Goal: Task Accomplishment & Management: Use online tool/utility

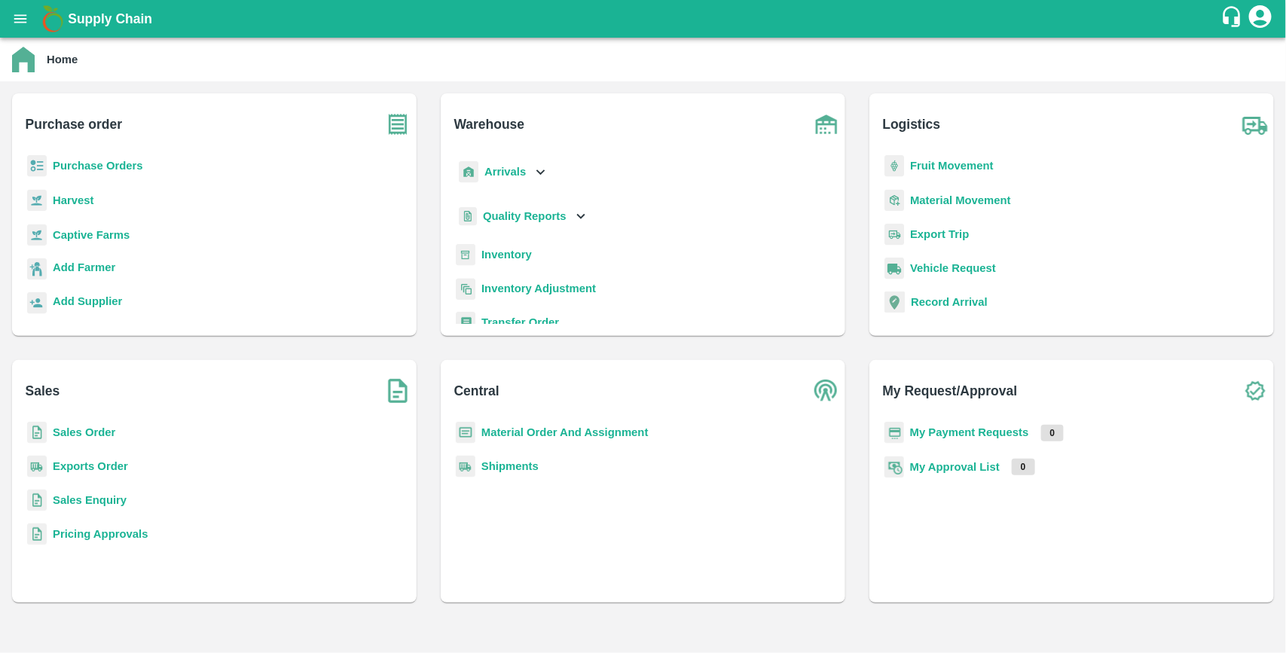
click at [100, 164] on b "Purchase Orders" at bounding box center [98, 166] width 90 height 12
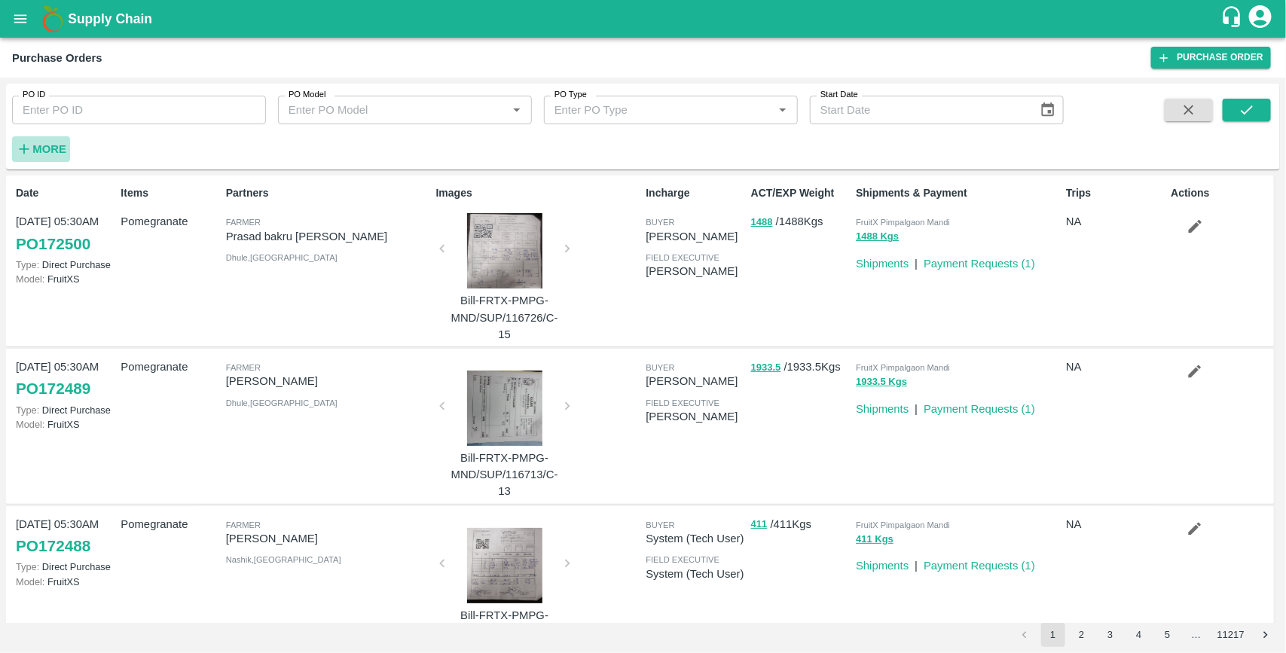
click at [39, 147] on strong "More" at bounding box center [49, 149] width 34 height 12
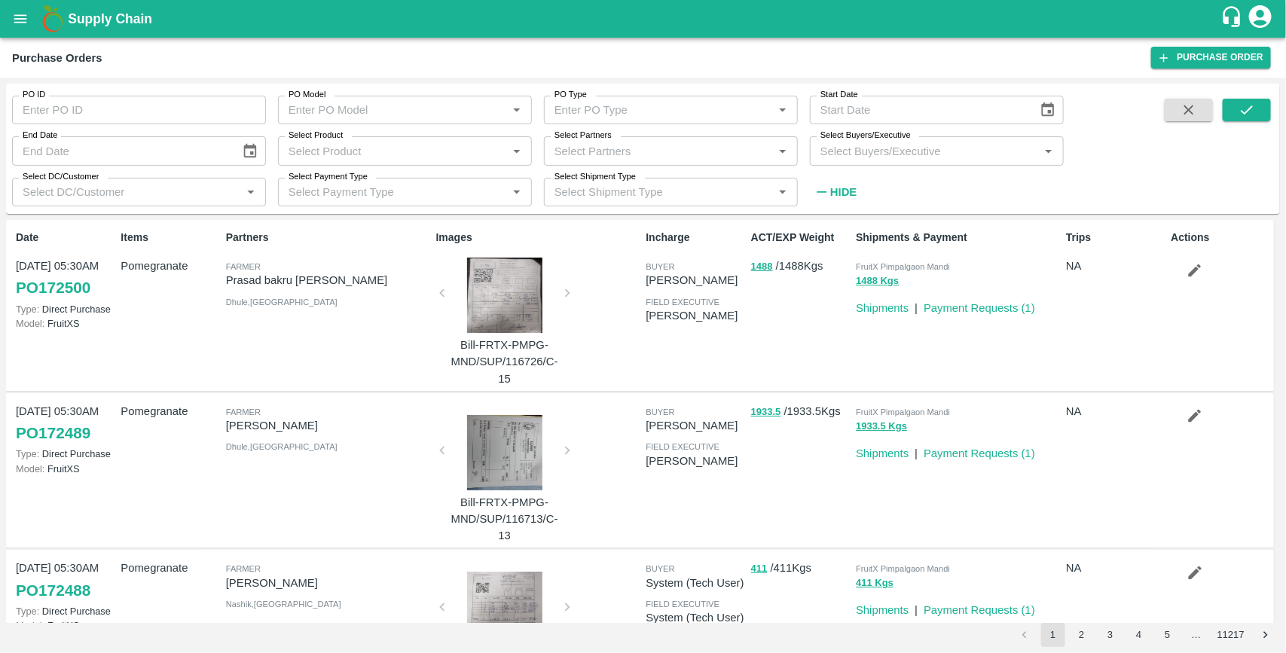
click at [912, 163] on div "Select Buyers/Executive   *" at bounding box center [937, 150] width 254 height 29
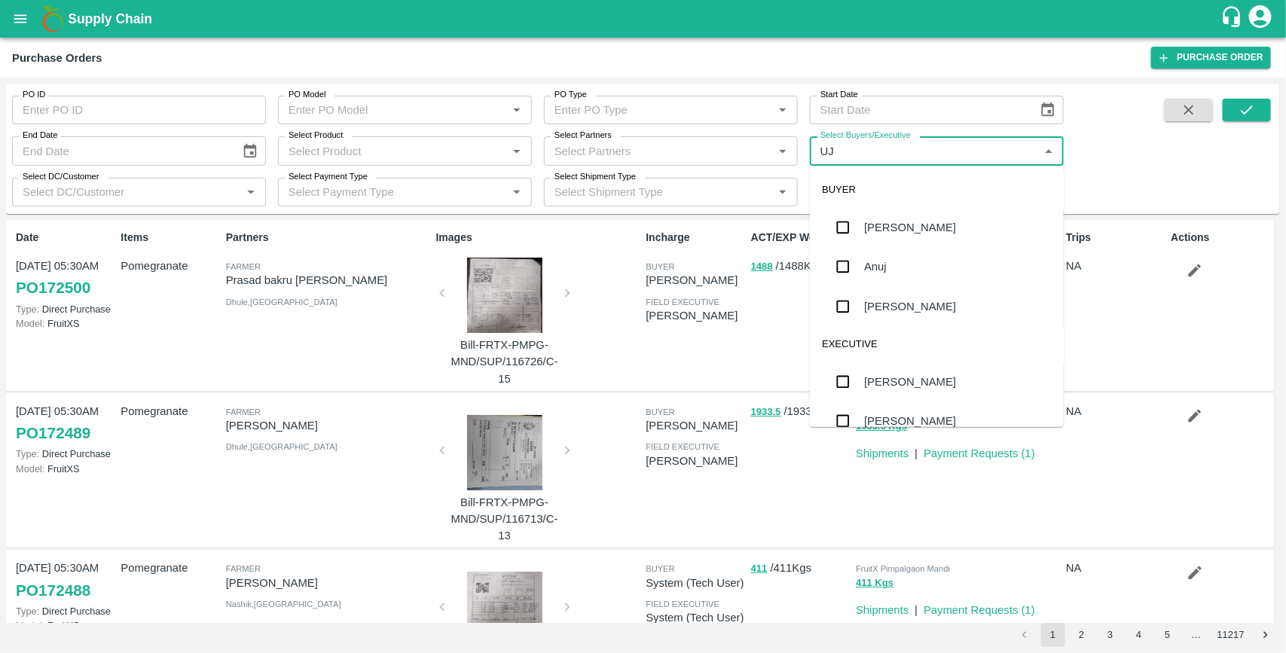
type input "UJJ"
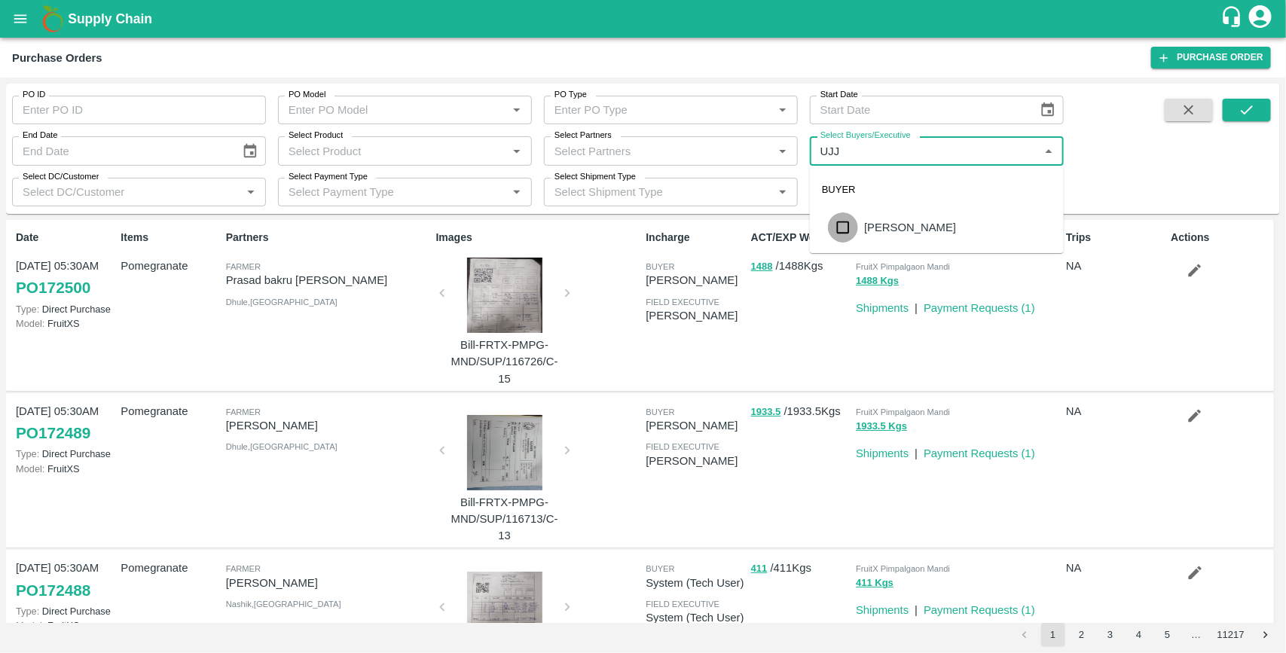
click at [848, 230] on input "checkbox" at bounding box center [843, 227] width 30 height 30
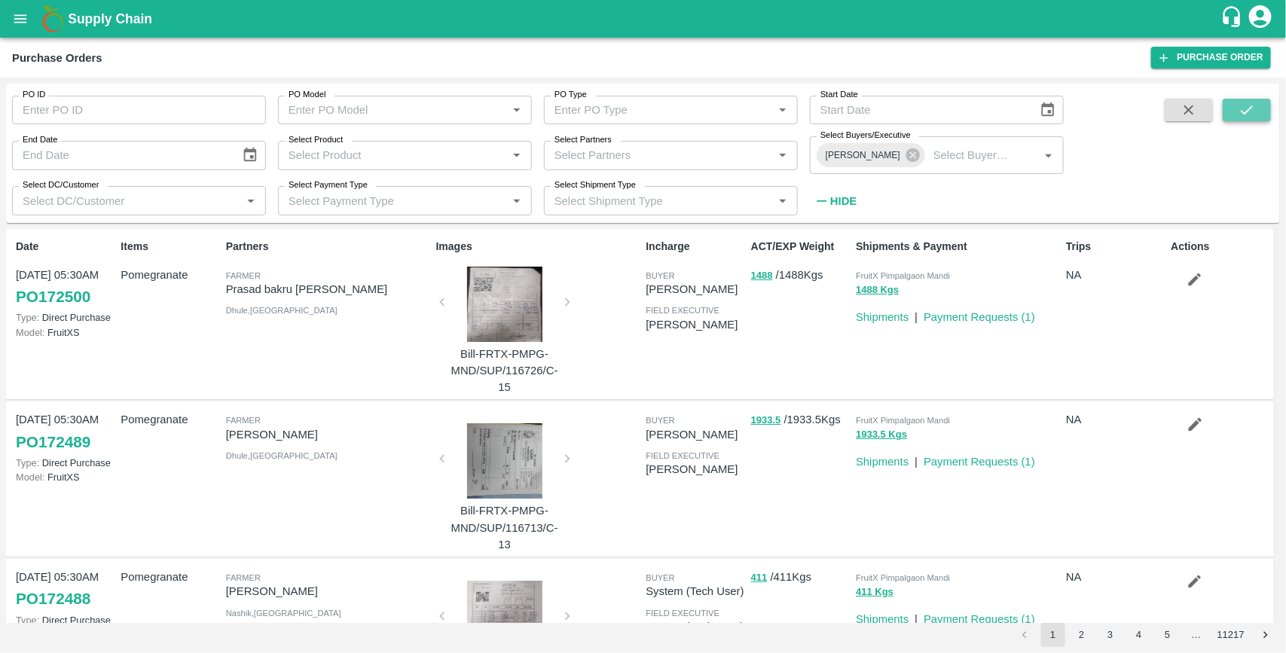
click at [1260, 104] on button "submit" at bounding box center [1247, 110] width 48 height 23
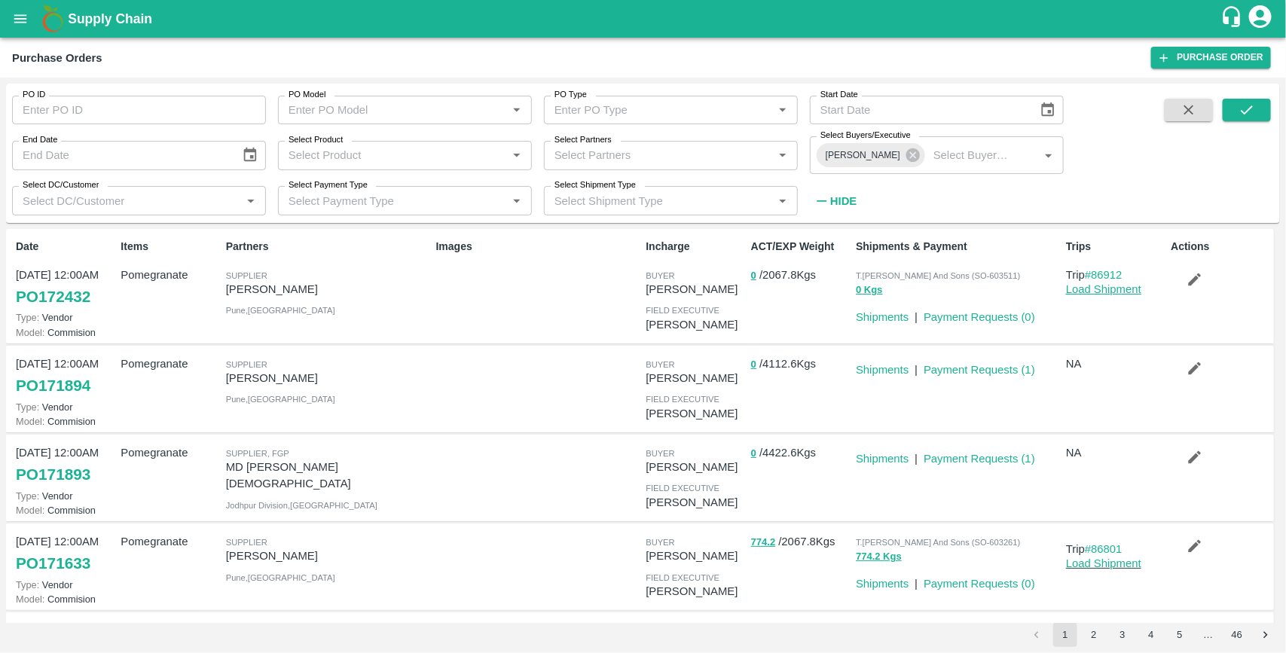
click at [1089, 288] on link "Load Shipment" at bounding box center [1103, 289] width 75 height 12
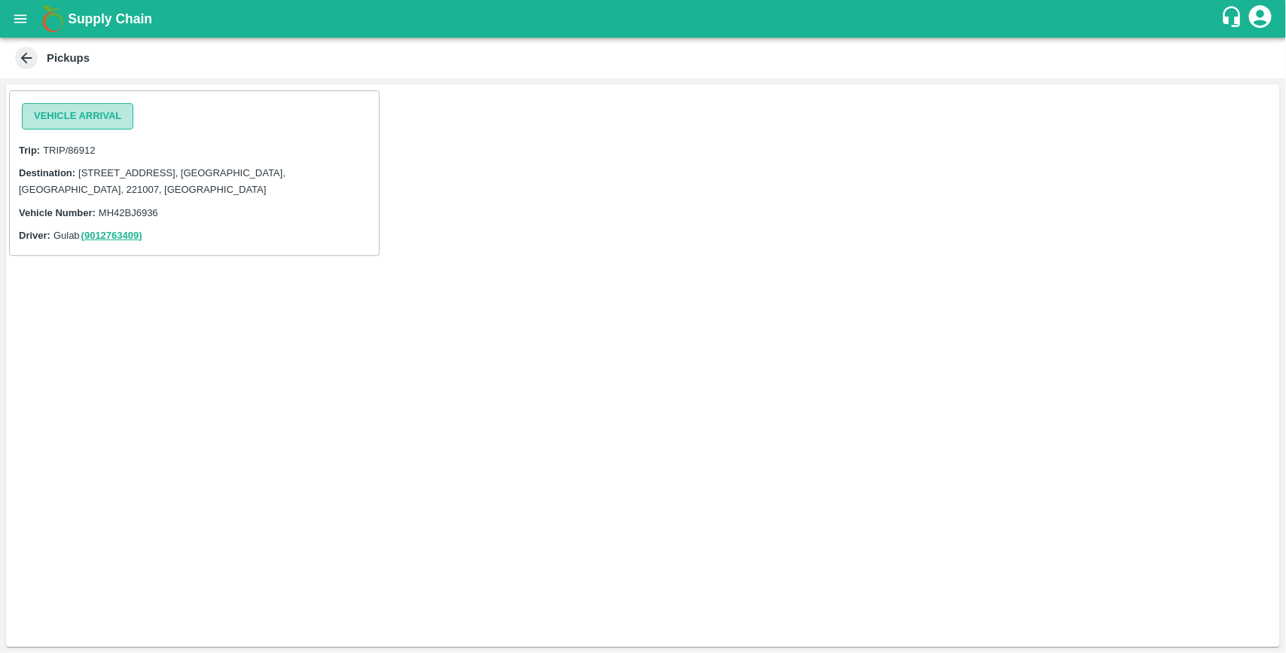
click at [107, 118] on button "Vehicle Arrival" at bounding box center [77, 116] width 111 height 26
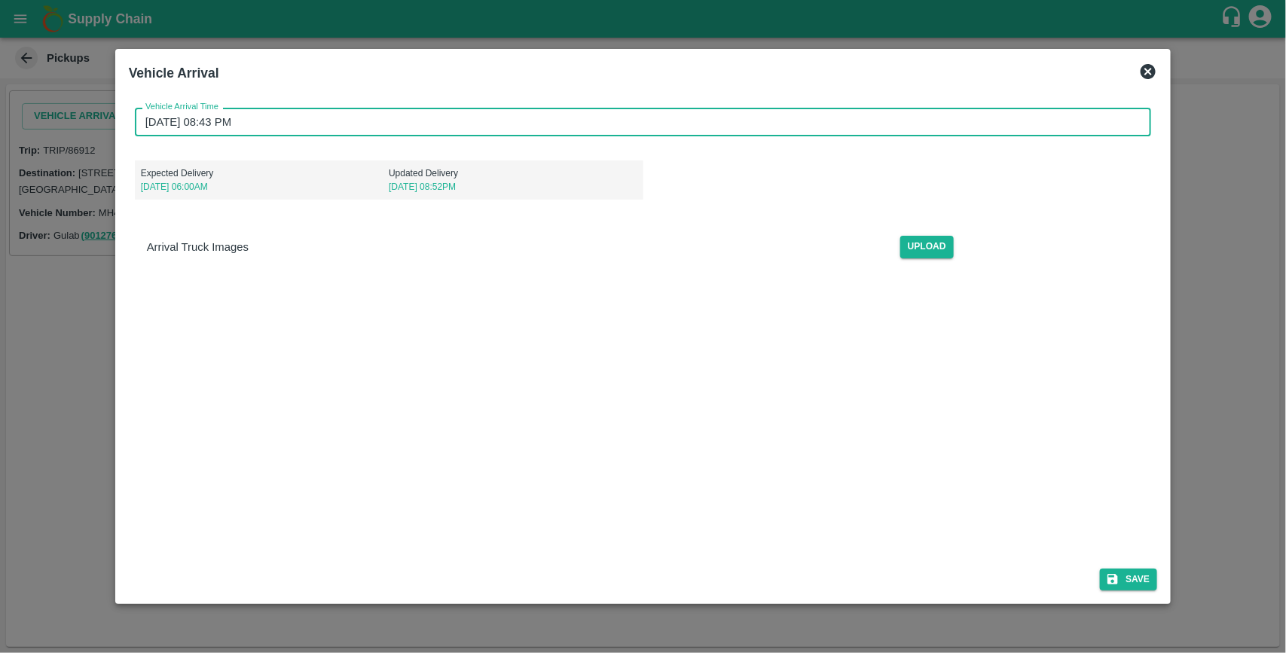
click at [439, 130] on input "29/08/2025 08:43 PM" at bounding box center [638, 122] width 1006 height 29
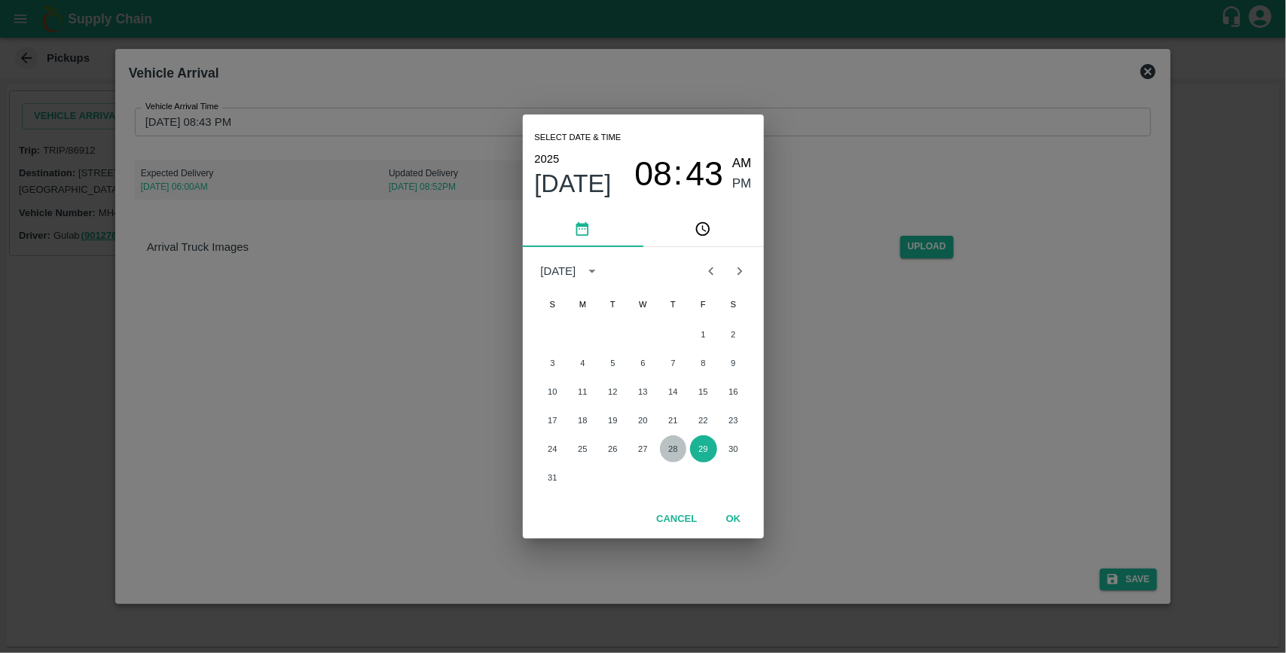
click at [665, 444] on button "28" at bounding box center [673, 448] width 27 height 27
type input "28/08/2025 08:43 PM"
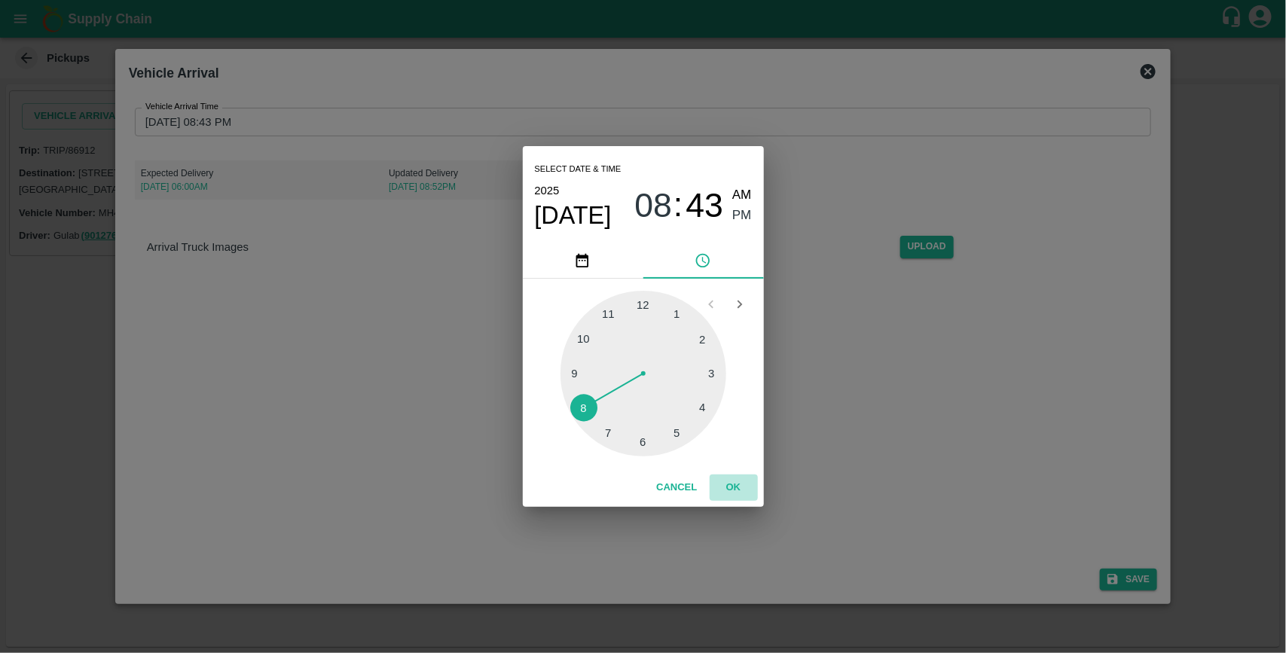
click at [727, 483] on button "OK" at bounding box center [734, 488] width 48 height 26
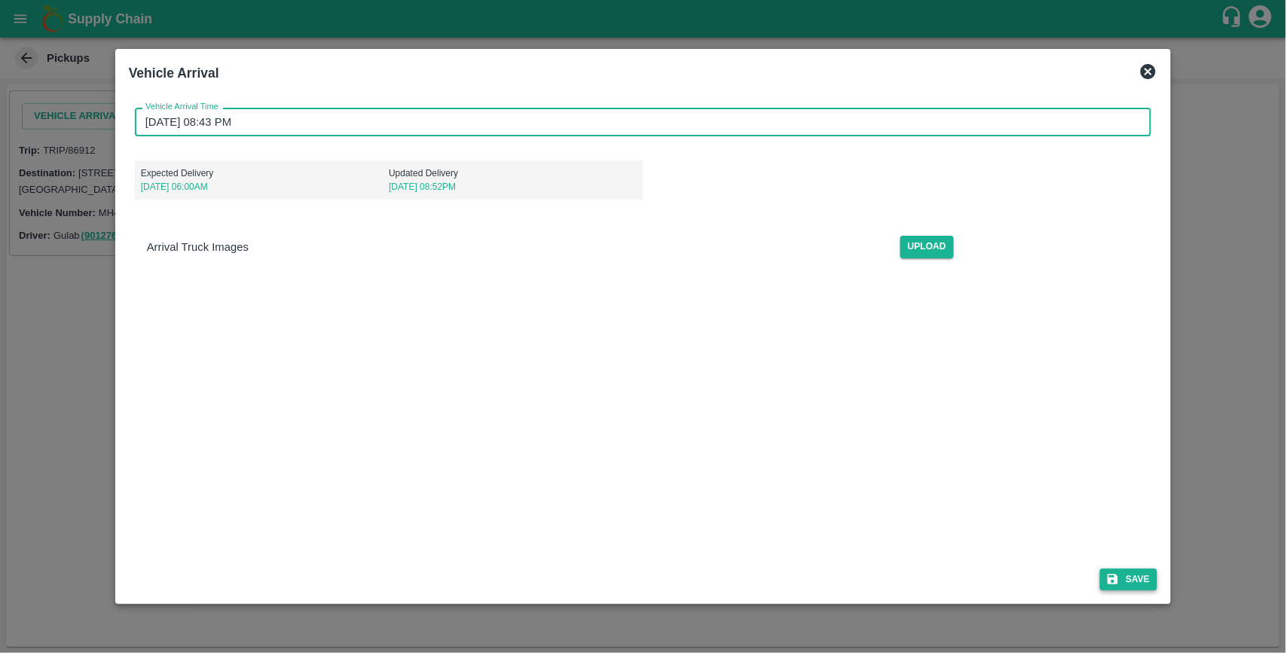
click at [1121, 578] on button "Save" at bounding box center [1128, 580] width 57 height 22
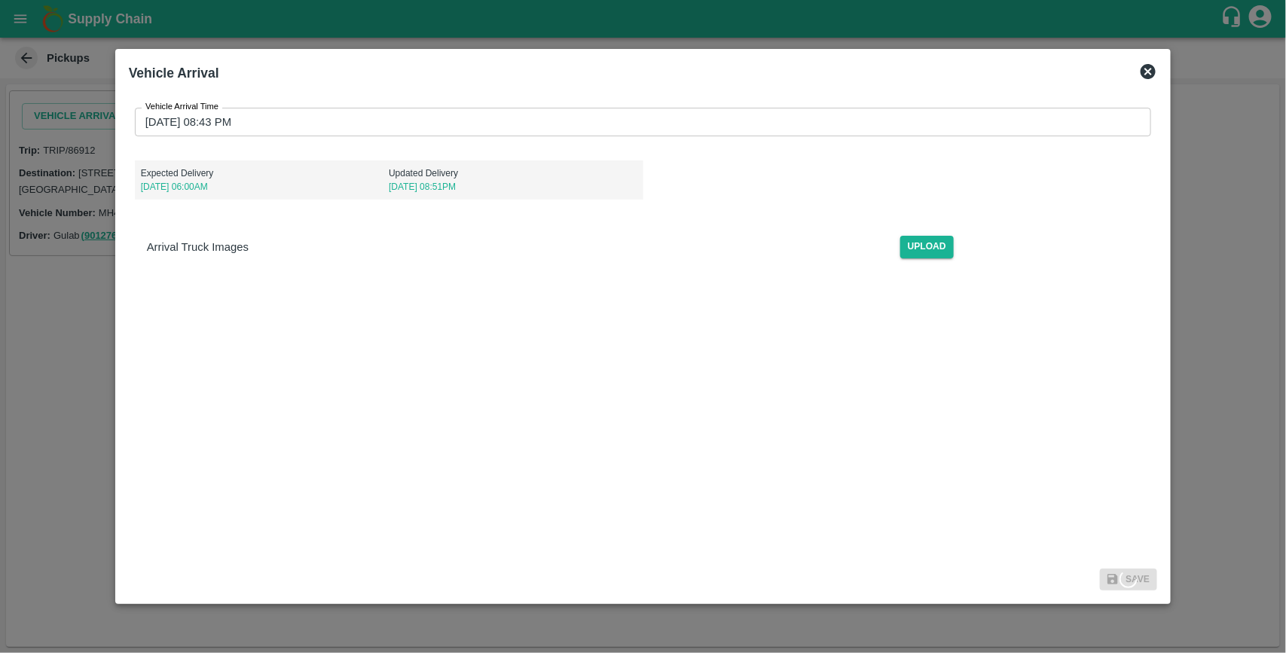
click at [801, 386] on div "Vehicle Arrival Time 28/08/2025 08:43 PM Vehicle Arrival Time Expected Delivery…" at bounding box center [643, 357] width 1029 height 523
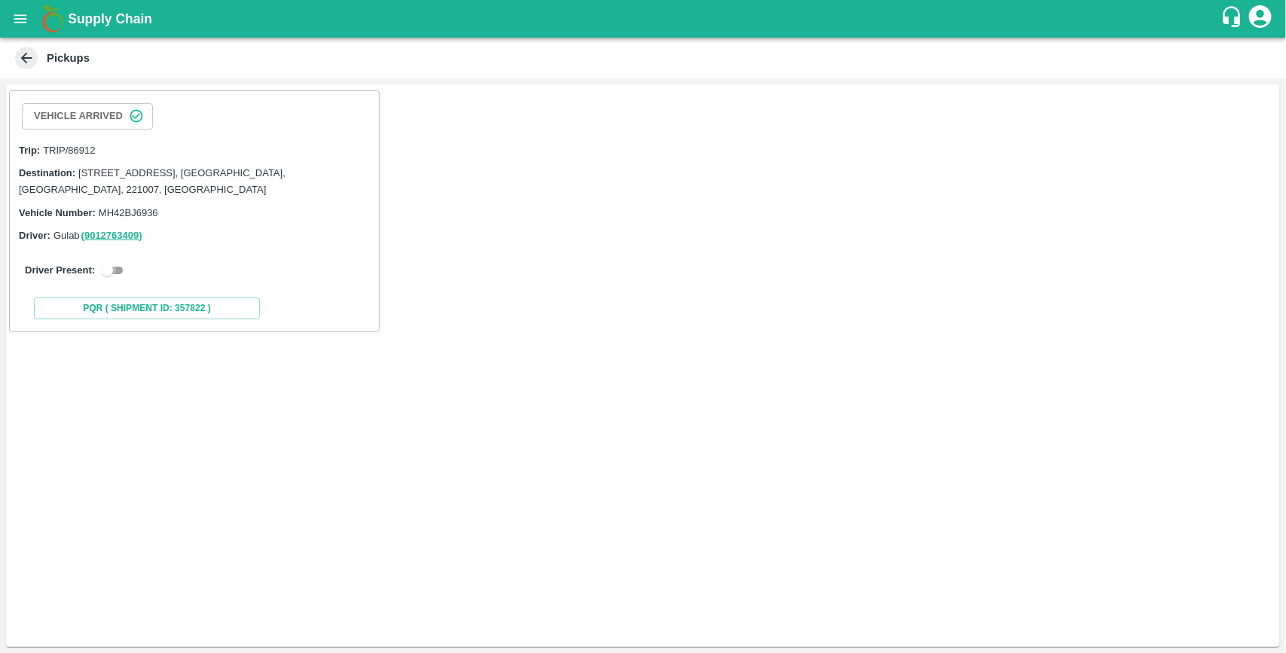
click at [124, 275] on input "checkbox" at bounding box center [107, 270] width 54 height 18
checkbox input "true"
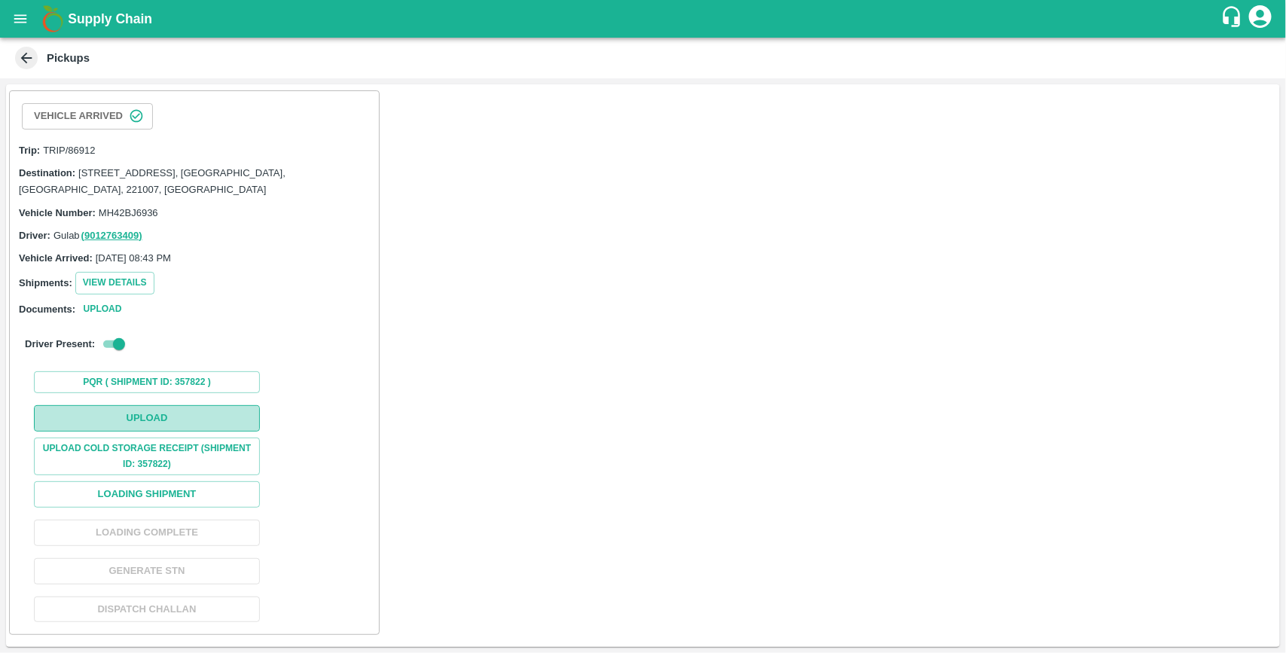
click at [175, 419] on button "Upload" at bounding box center [147, 418] width 226 height 26
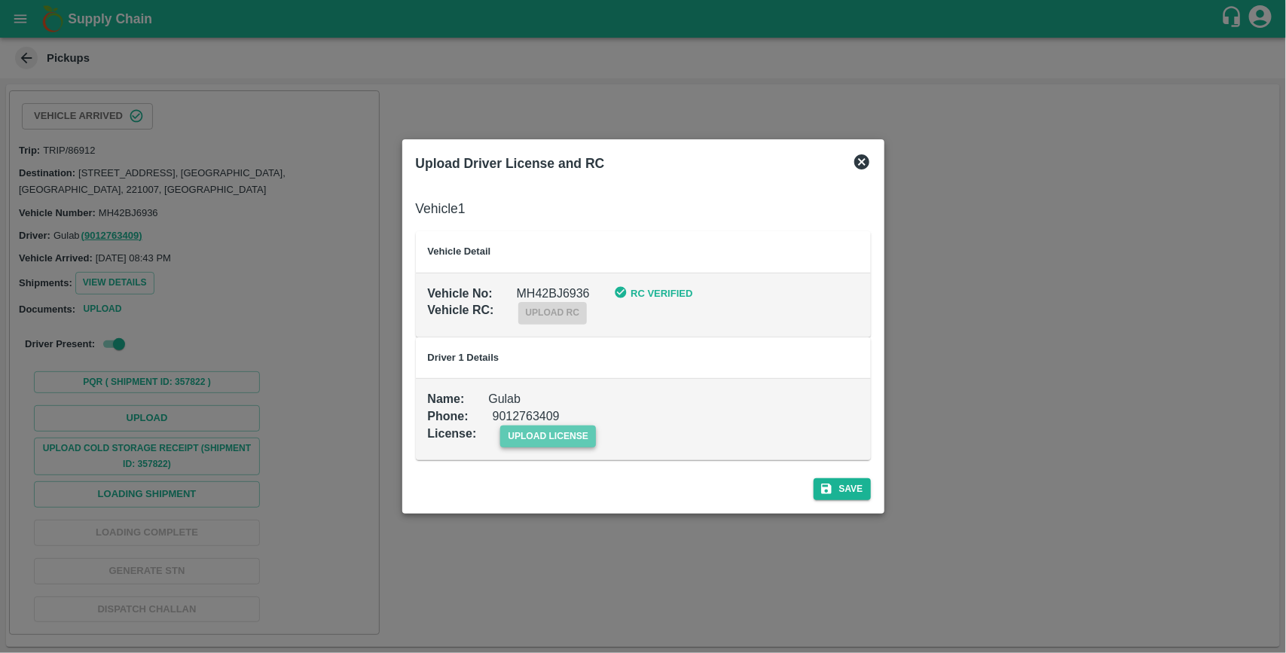
click at [527, 437] on span "upload license" at bounding box center [548, 437] width 96 height 22
click at [0, 0] on input "upload license" at bounding box center [0, 0] width 0 height 0
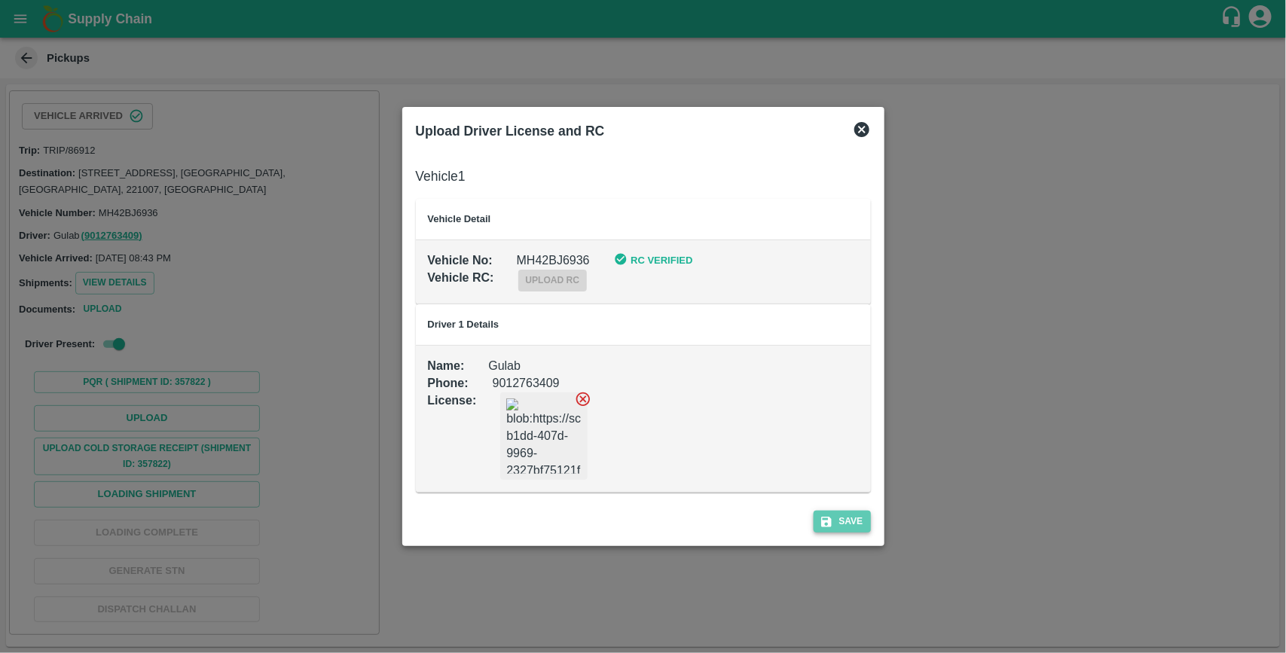
click at [862, 517] on button "Save" at bounding box center [842, 522] width 57 height 22
click at [860, 123] on icon at bounding box center [861, 129] width 15 height 15
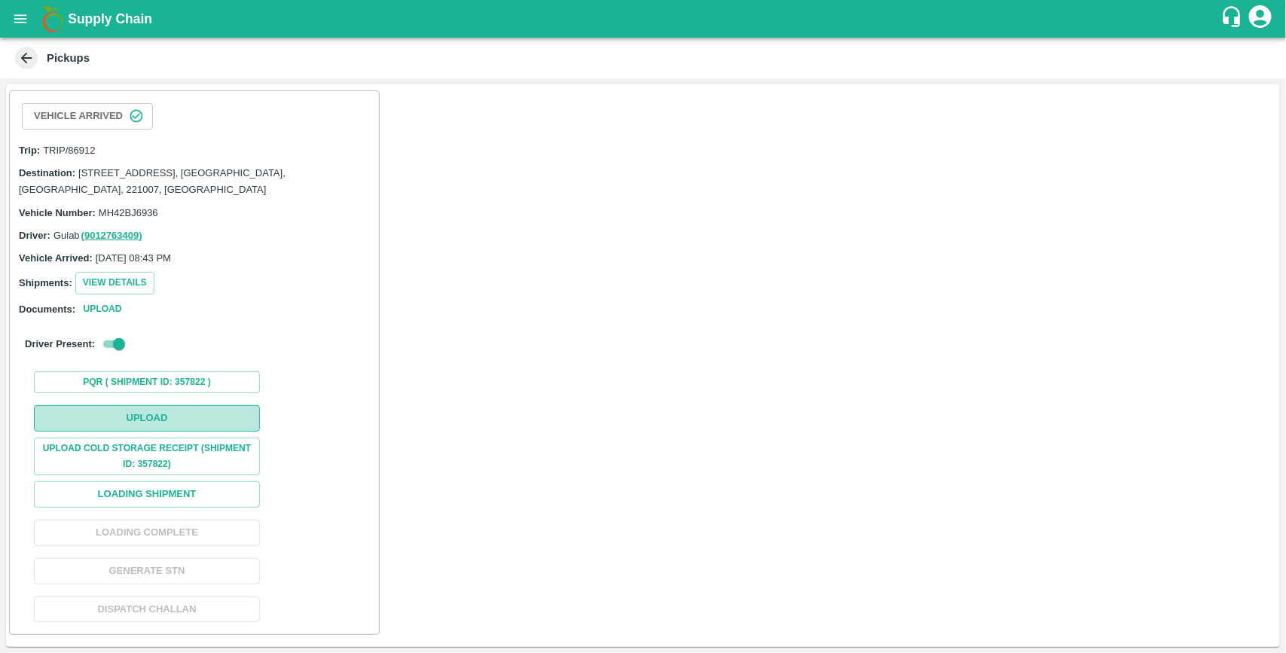
click at [153, 422] on button "Upload" at bounding box center [147, 418] width 226 height 26
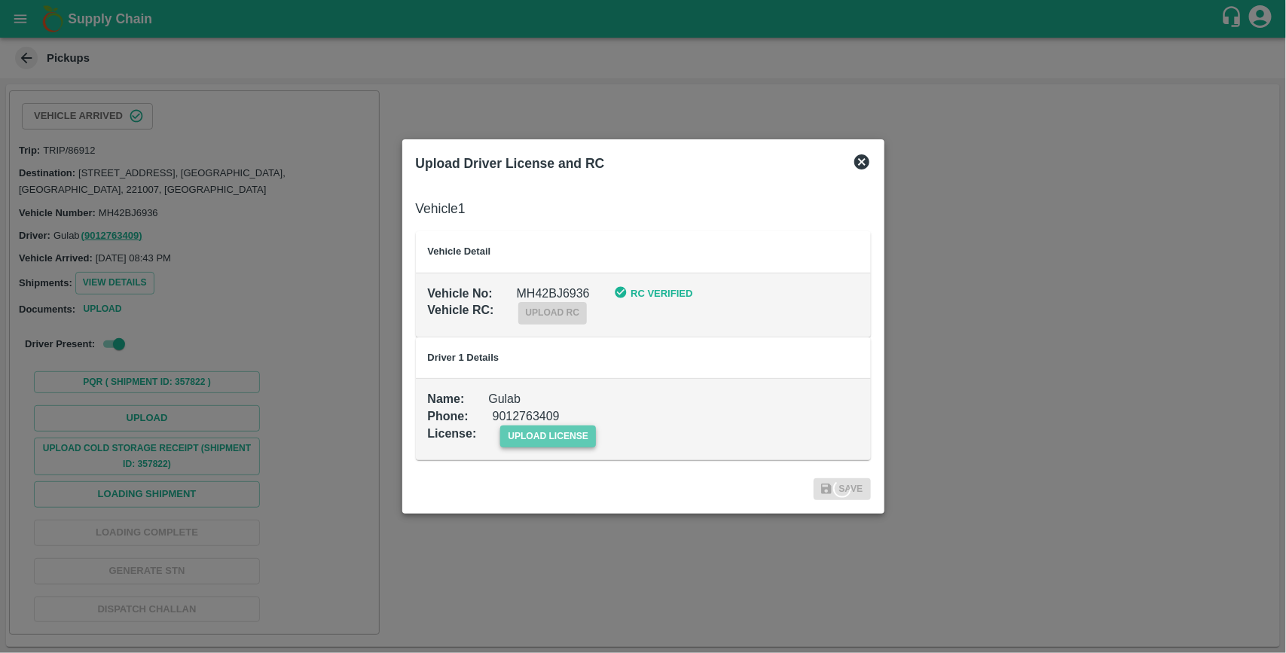
click at [536, 438] on span "upload license" at bounding box center [548, 437] width 96 height 22
click at [0, 0] on input "upload license" at bounding box center [0, 0] width 0 height 0
